Goal: Information Seeking & Learning: Learn about a topic

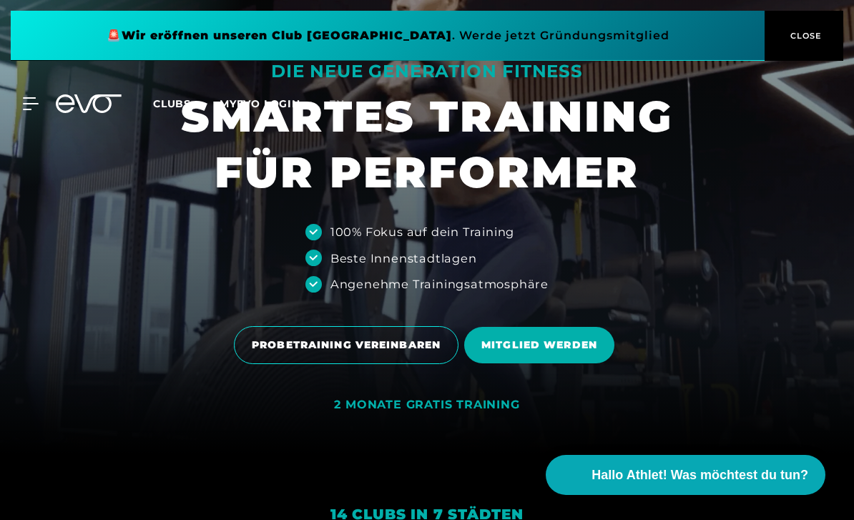
scroll to position [79, 0]
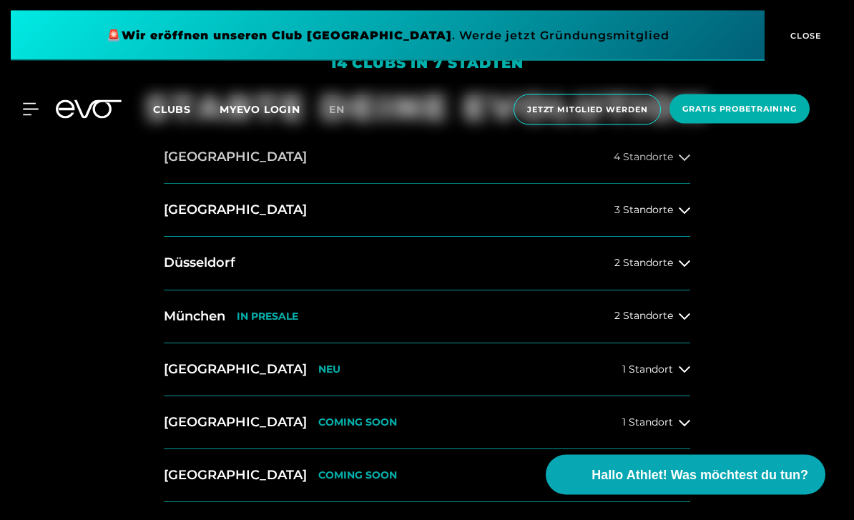
click at [182, 167] on h2 "[GEOGRAPHIC_DATA]" at bounding box center [235, 158] width 143 height 18
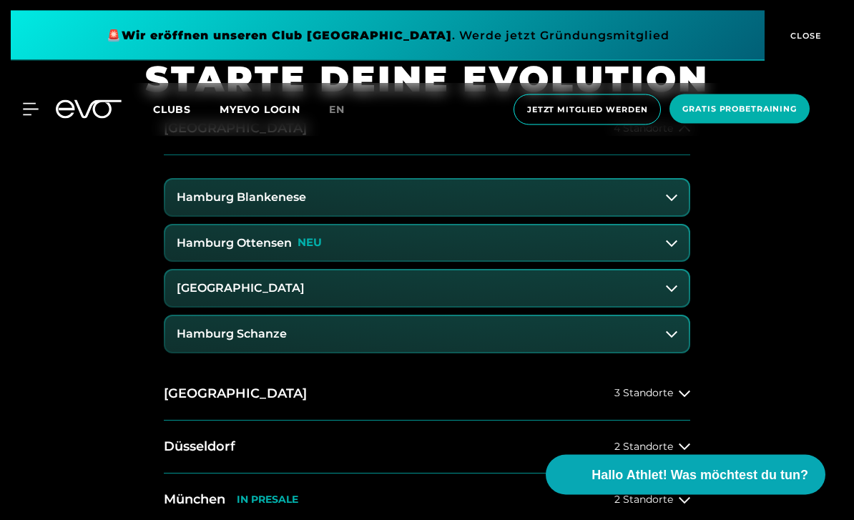
scroll to position [549, 0]
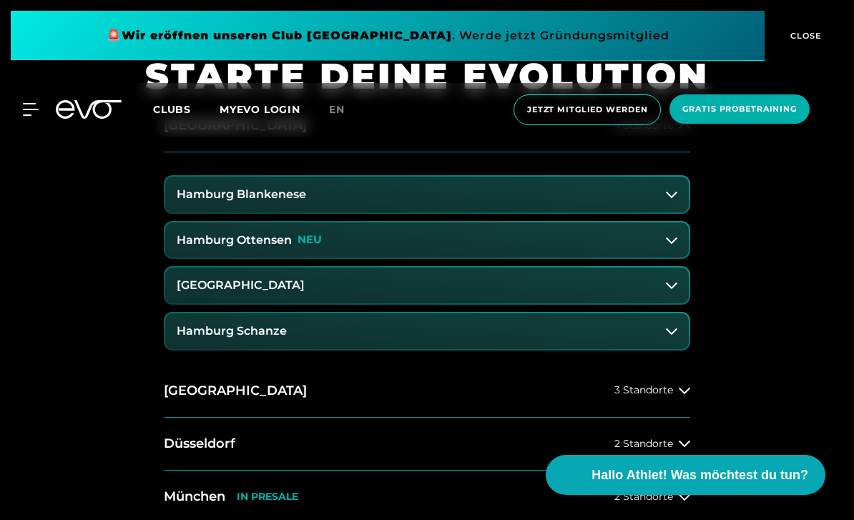
click at [187, 201] on h3 "Hamburg Blankenese" at bounding box center [242, 194] width 130 height 13
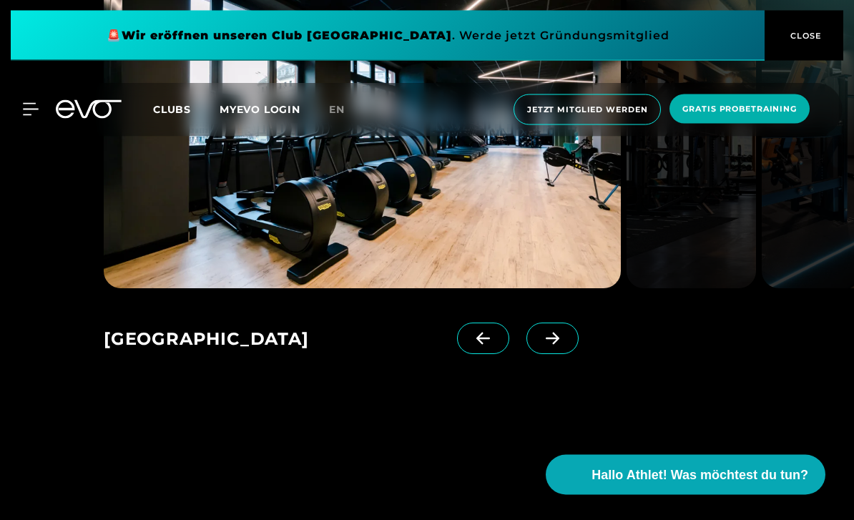
scroll to position [2231, 0]
click at [563, 345] on icon at bounding box center [552, 338] width 25 height 13
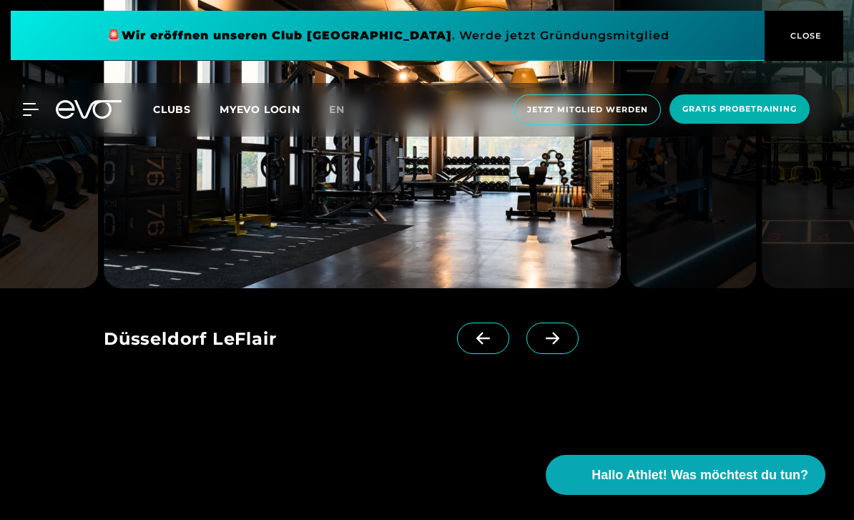
click at [562, 345] on icon at bounding box center [552, 338] width 25 height 13
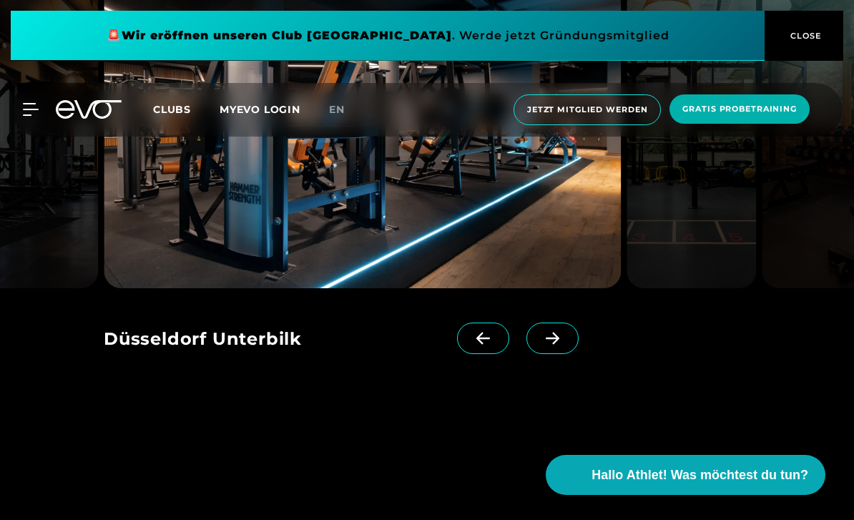
click at [565, 345] on icon at bounding box center [552, 338] width 25 height 13
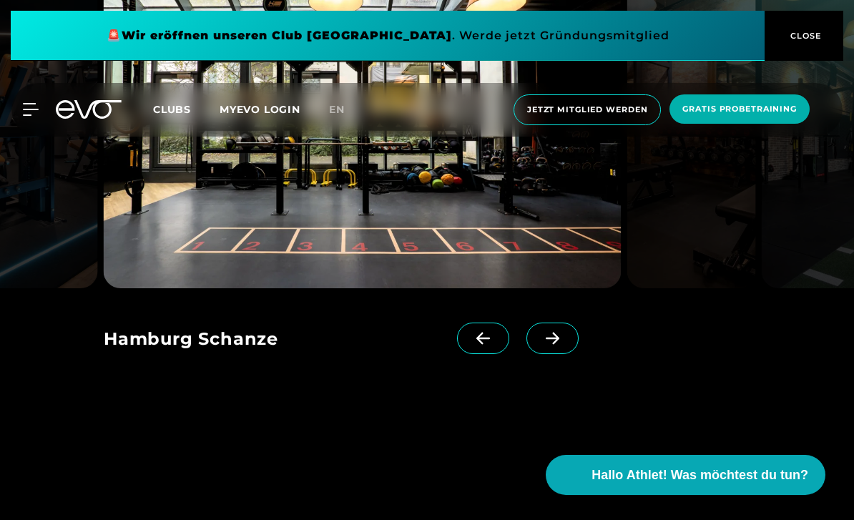
click at [567, 354] on span at bounding box center [553, 338] width 52 height 31
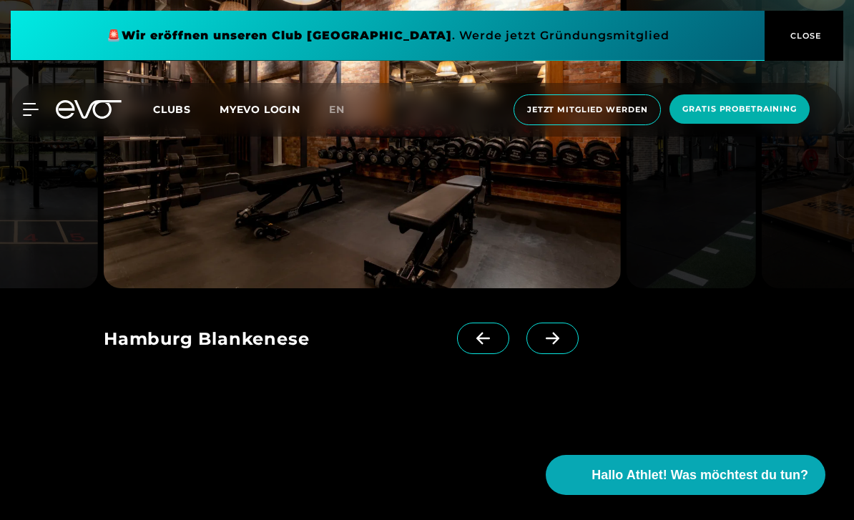
click at [567, 354] on span at bounding box center [553, 338] width 52 height 31
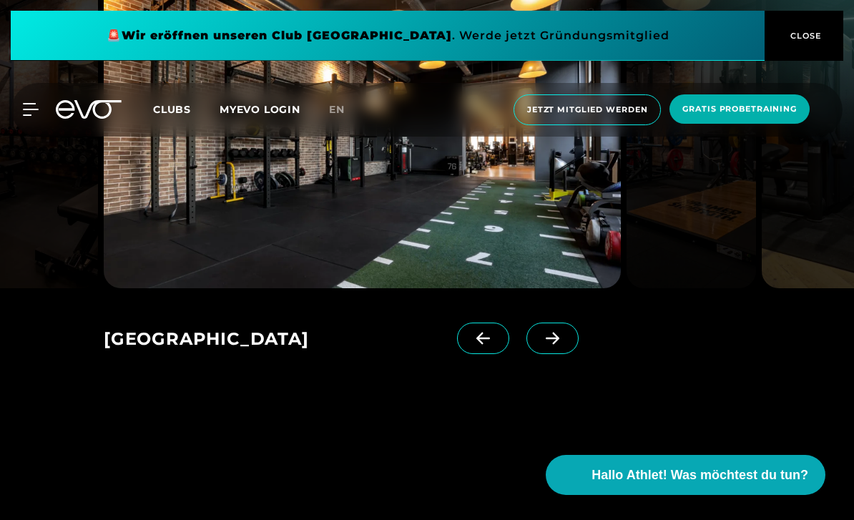
click at [503, 354] on span at bounding box center [483, 338] width 52 height 31
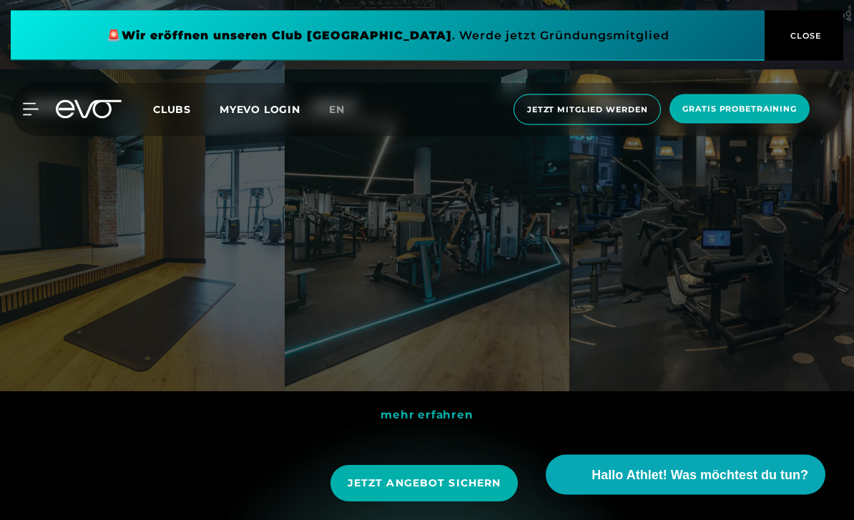
scroll to position [4470, 0]
click at [536, 112] on icon at bounding box center [535, 104] width 15 height 15
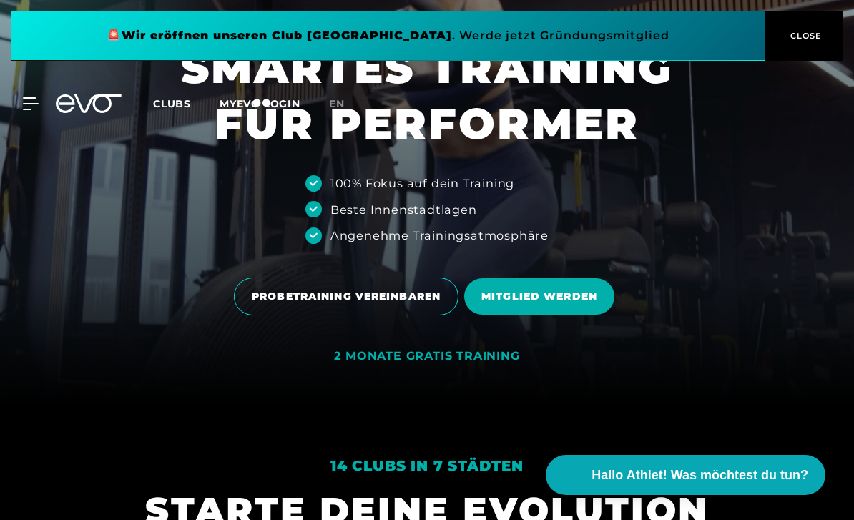
scroll to position [0, 0]
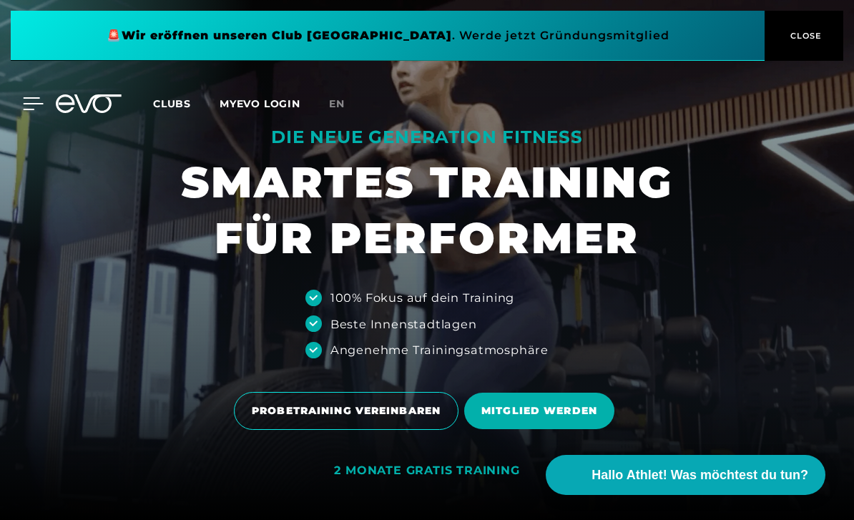
click at [27, 102] on icon at bounding box center [33, 103] width 21 height 13
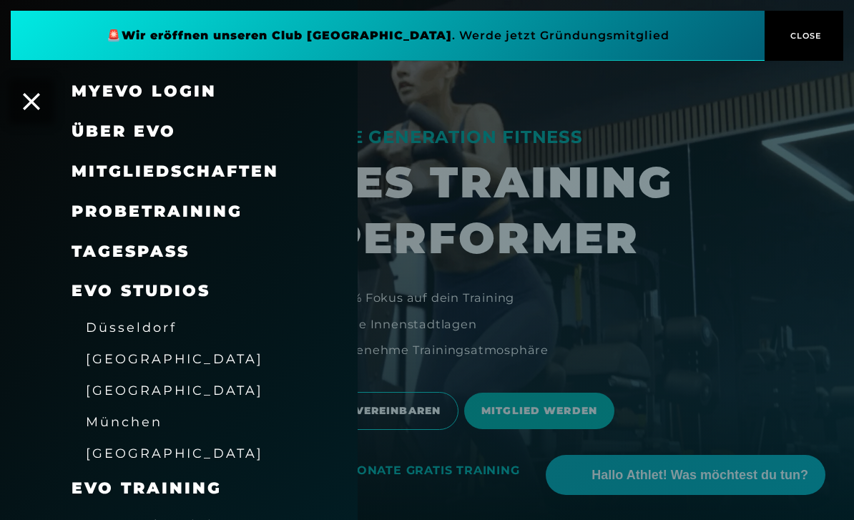
click at [140, 166] on span "Mitgliedschaften" at bounding box center [175, 171] width 207 height 19
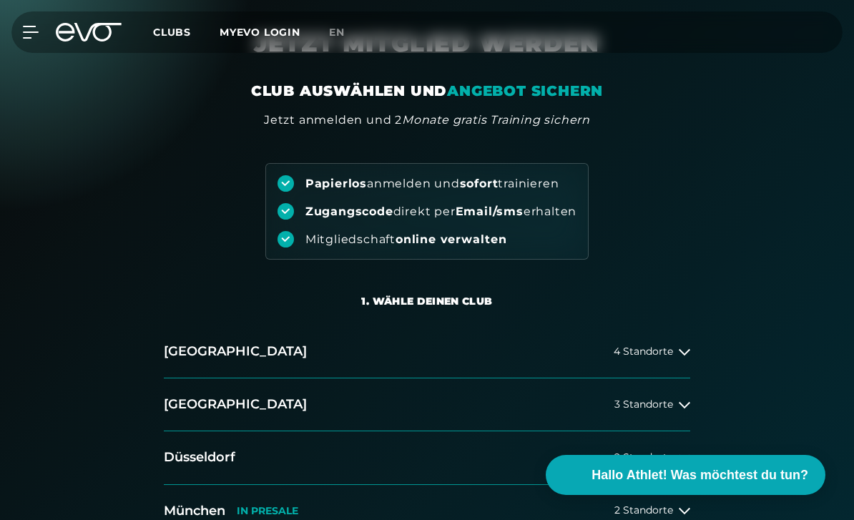
scroll to position [210, 0]
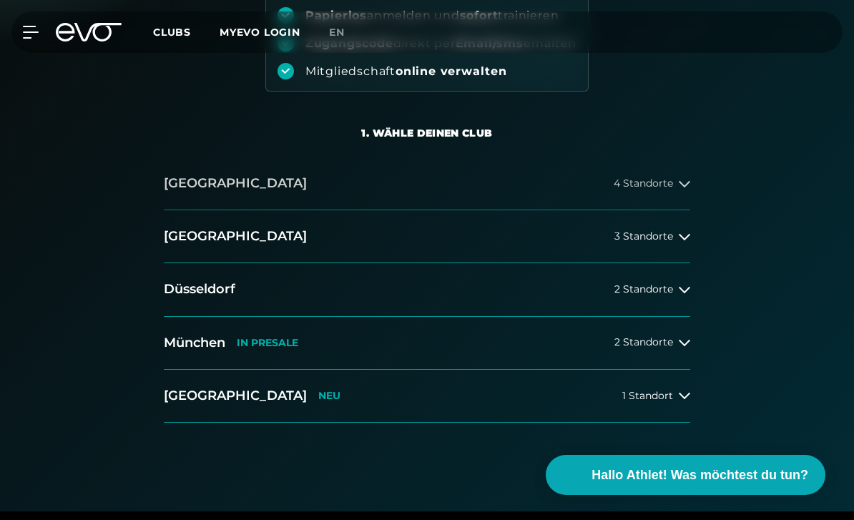
click at [193, 187] on h2 "[GEOGRAPHIC_DATA]" at bounding box center [235, 184] width 143 height 18
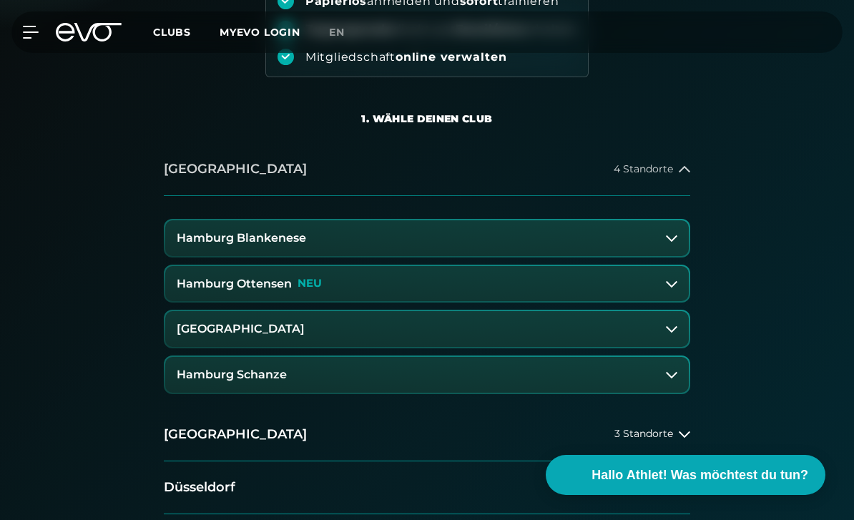
scroll to position [254, 0]
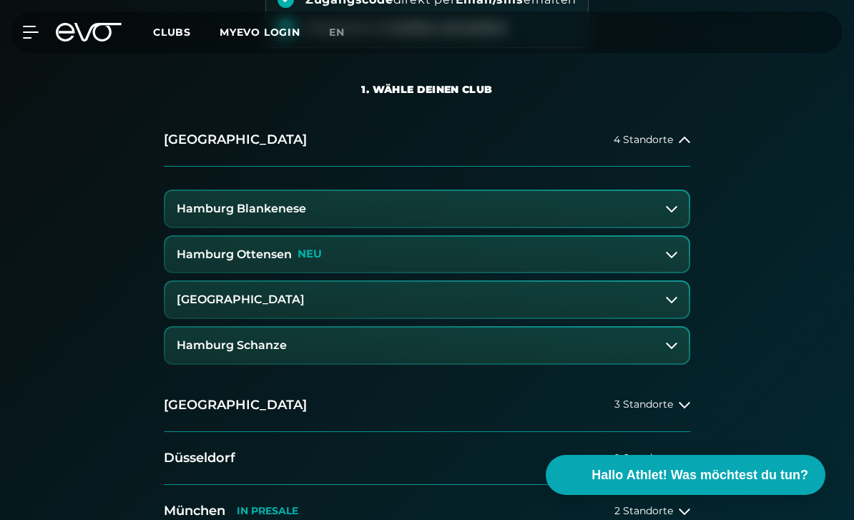
click at [185, 209] on h3 "Hamburg Blankenese" at bounding box center [242, 208] width 130 height 13
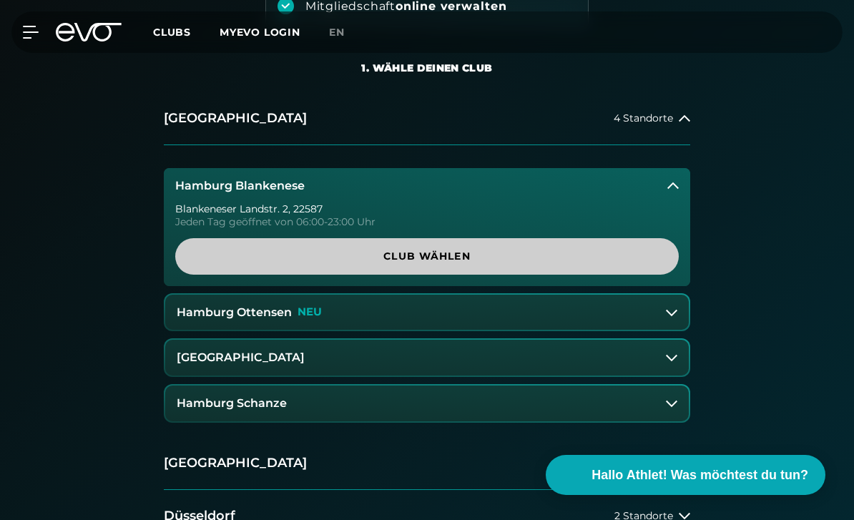
click at [223, 261] on span "Club wählen" at bounding box center [426, 256] width 469 height 15
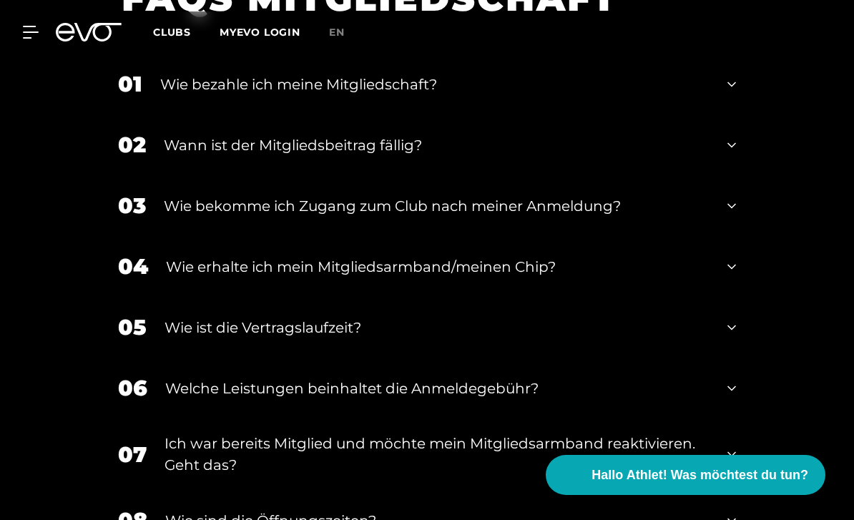
scroll to position [2815, 0]
click at [167, 96] on div "Wie bezahle ich meine Mitgliedschaft?" at bounding box center [435, 84] width 550 height 21
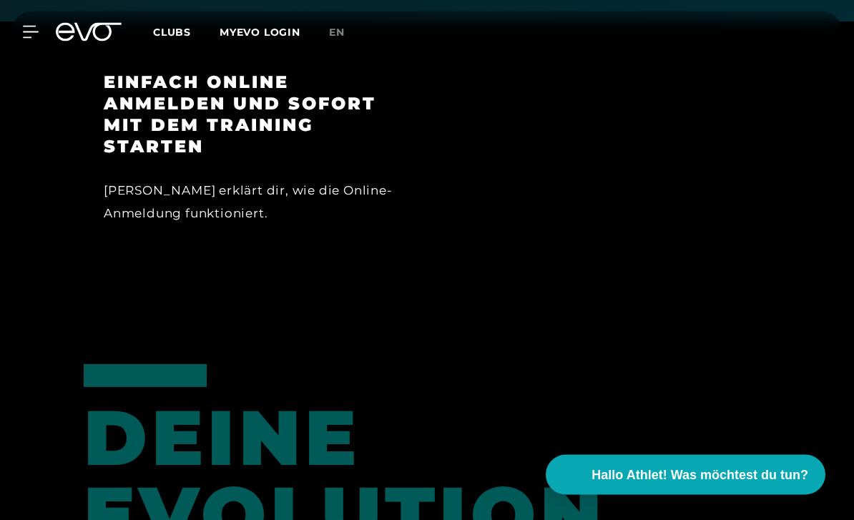
scroll to position [1912, 0]
